Goal: Task Accomplishment & Management: Manage account settings

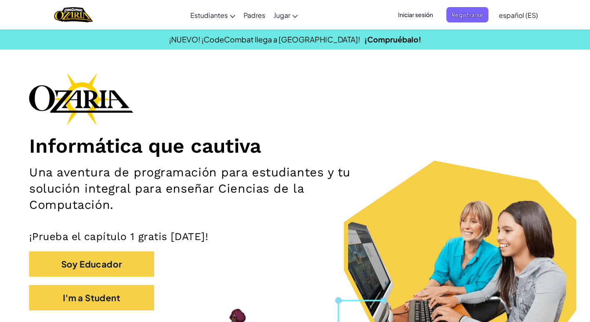
click at [419, 20] on span "Iniciar sesión" at bounding box center [415, 14] width 45 height 15
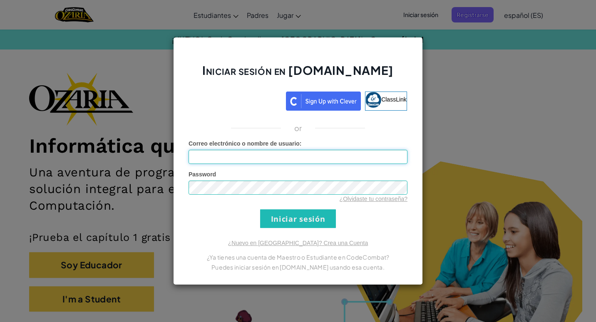
click at [294, 161] on input "Correo electrónico o nombre de usuario :" at bounding box center [297, 157] width 219 height 14
click at [260, 209] on input "Iniciar sesión" at bounding box center [298, 218] width 76 height 19
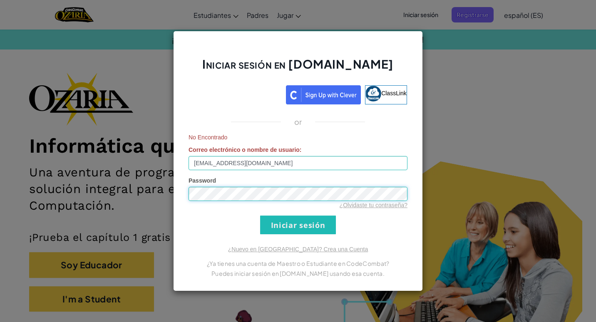
click at [260, 216] on input "Iniciar sesión" at bounding box center [298, 225] width 76 height 19
click at [203, 165] on input "[EMAIL_ADDRESS][DOMAIN_NAME]" at bounding box center [297, 163] width 219 height 14
type input "[EMAIL_ADDRESS][DOMAIN_NAME]"
click at [260, 216] on input "Iniciar sesión" at bounding box center [298, 225] width 76 height 19
